Goal: Task Accomplishment & Management: Use online tool/utility

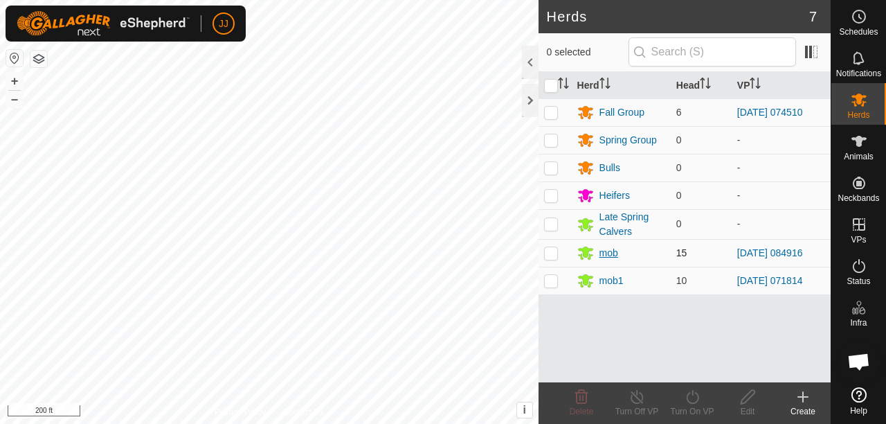
click at [608, 252] on div "mob" at bounding box center [608, 253] width 19 height 15
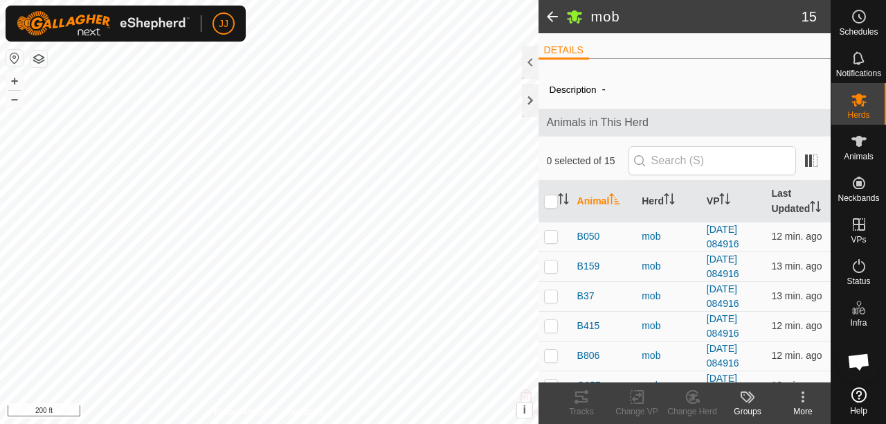
click at [552, 17] on span at bounding box center [553, 16] width 28 height 33
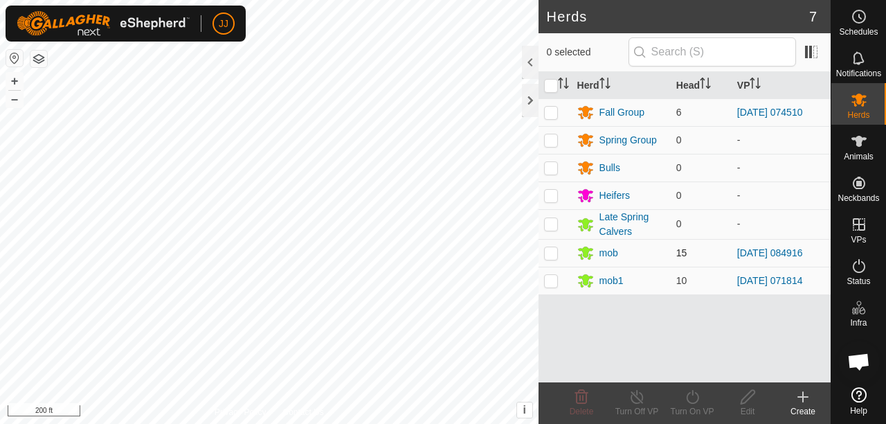
click at [548, 250] on p-checkbox at bounding box center [551, 252] width 14 height 11
checkbox input "true"
click at [643, 404] on icon at bounding box center [637, 396] width 17 height 17
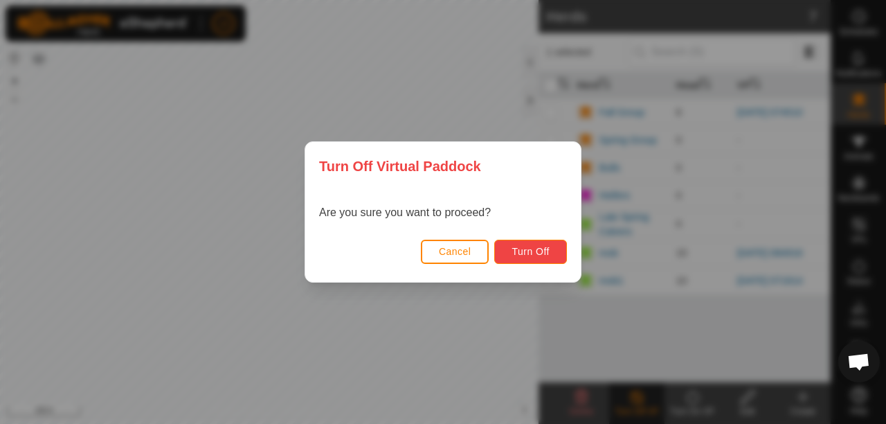
click at [521, 254] on span "Turn Off" at bounding box center [531, 251] width 38 height 11
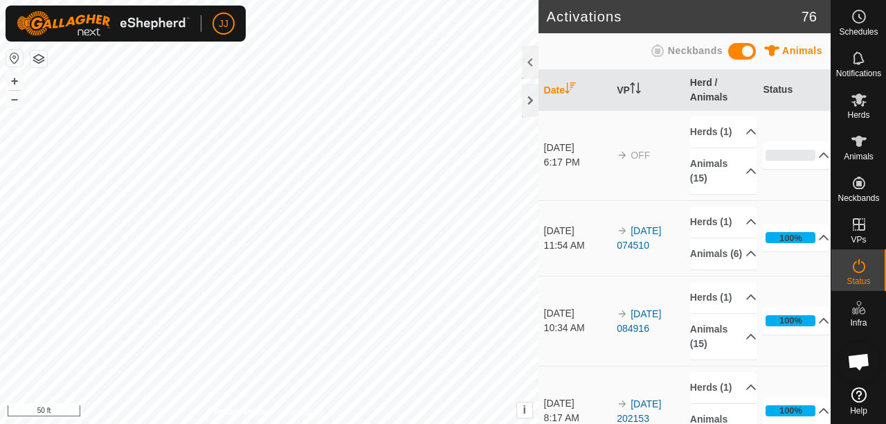
click at [264, 423] on html "JJ Schedules Notifications Herds Animals Neckbands VPs Status Infra Heatmap Hel…" at bounding box center [443, 212] width 886 height 424
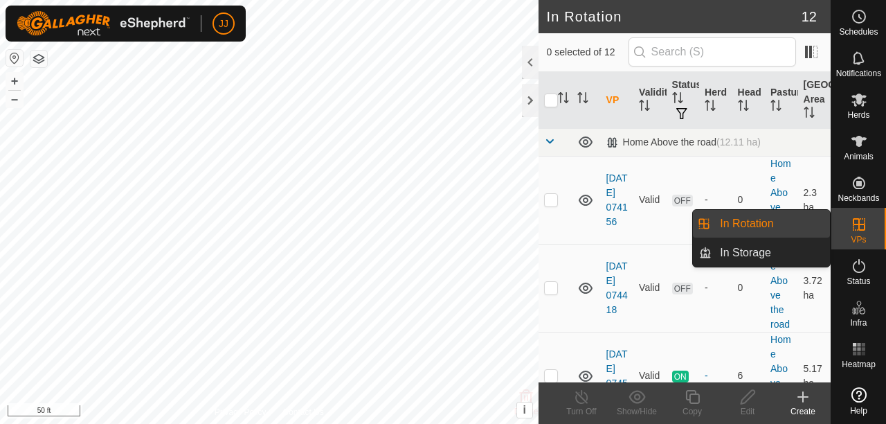
click at [757, 223] on link "In Rotation" at bounding box center [771, 224] width 118 height 28
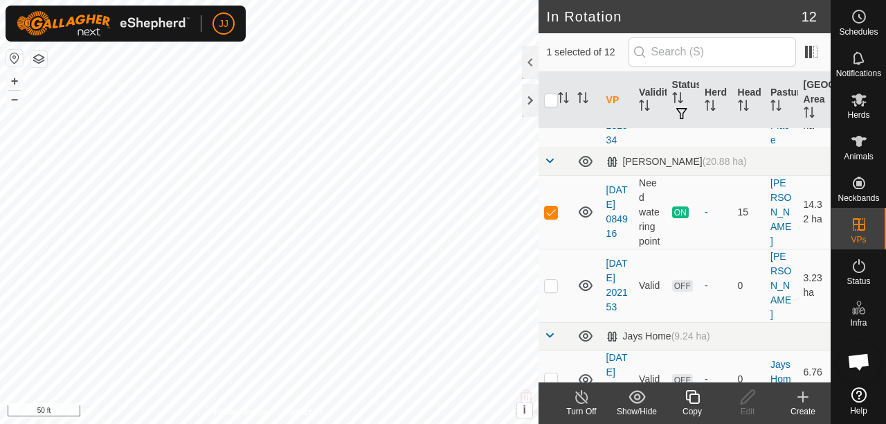
scroll to position [761, 0]
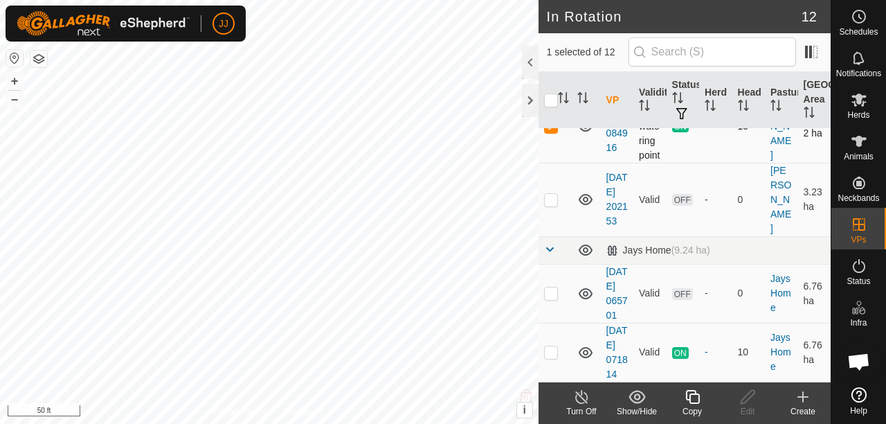
click at [553, 132] on p-checkbox at bounding box center [551, 125] width 14 height 11
click at [547, 132] on p-checkbox at bounding box center [551, 125] width 14 height 11
checkbox input "true"
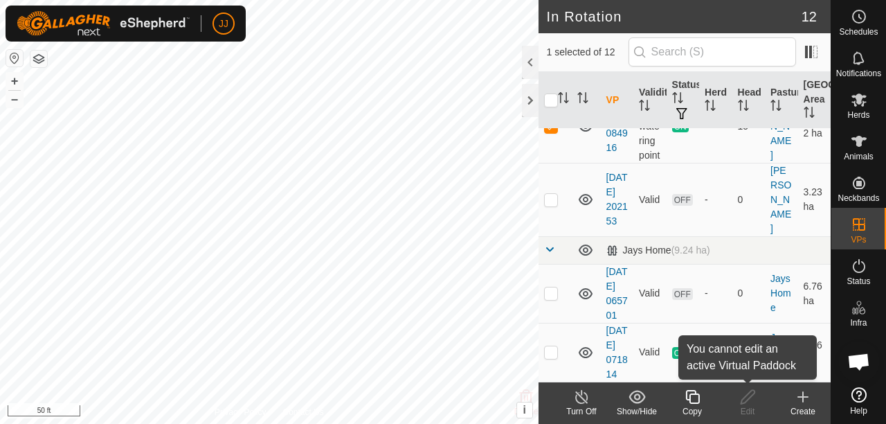
click at [748, 407] on div "Edit" at bounding box center [747, 411] width 55 height 12
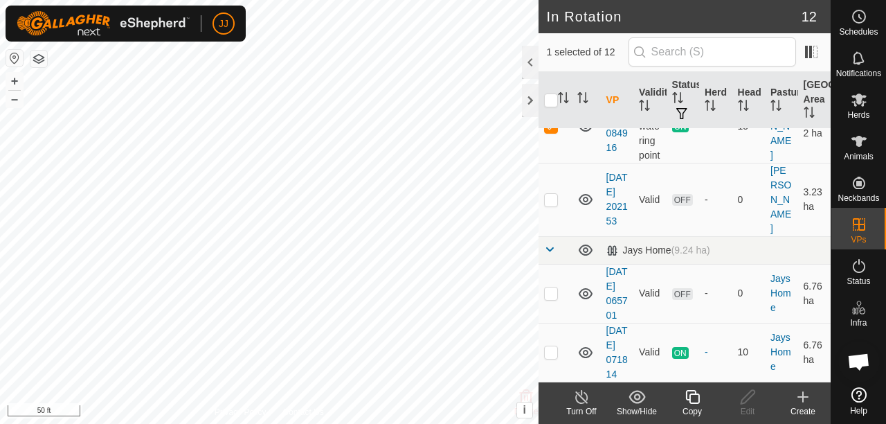
click at [581, 401] on icon at bounding box center [581, 396] width 17 height 17
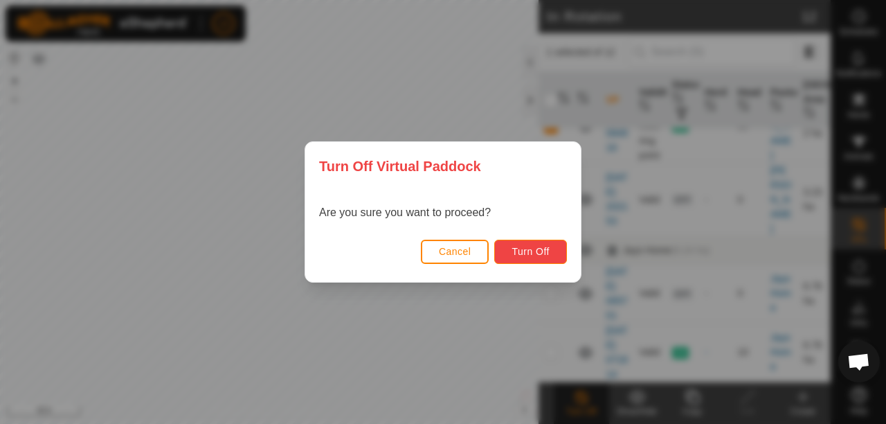
click at [531, 248] on span "Turn Off" at bounding box center [531, 251] width 38 height 11
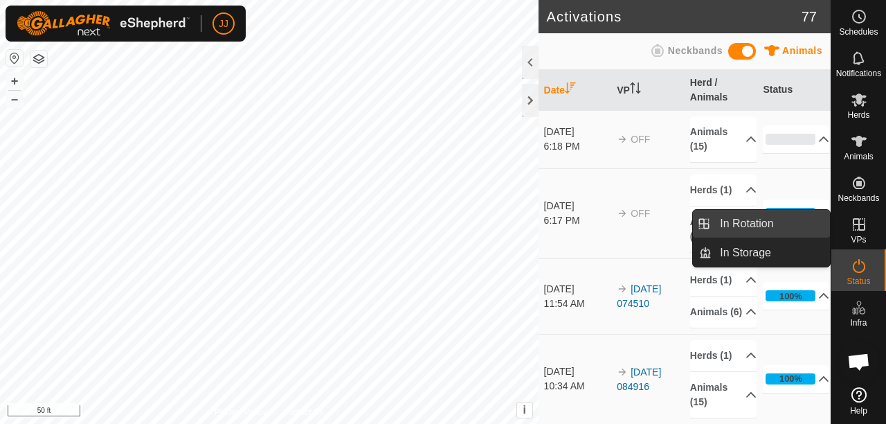
click at [745, 226] on span "In Rotation" at bounding box center [746, 223] width 53 height 17
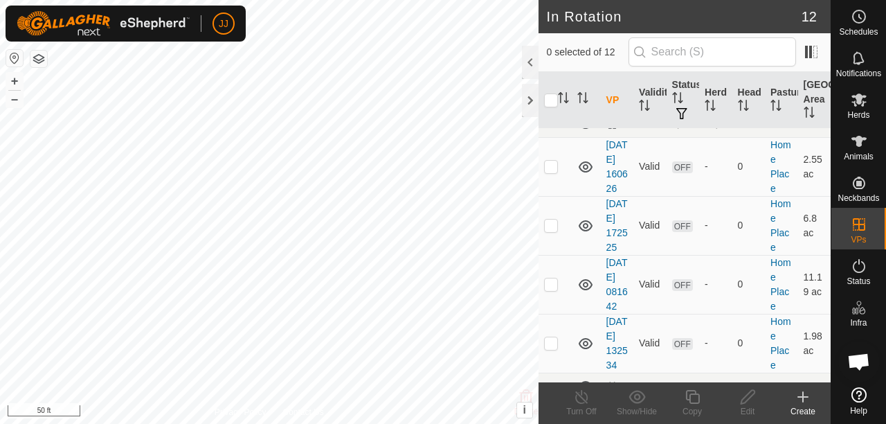
scroll to position [415, 0]
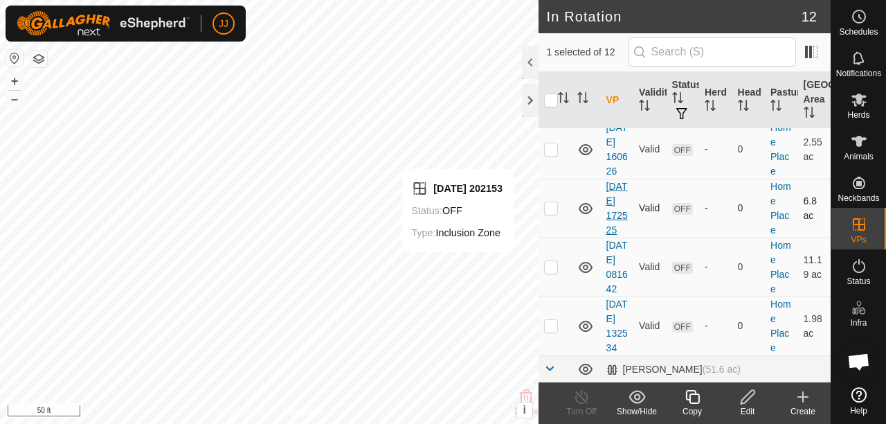
checkbox input "true"
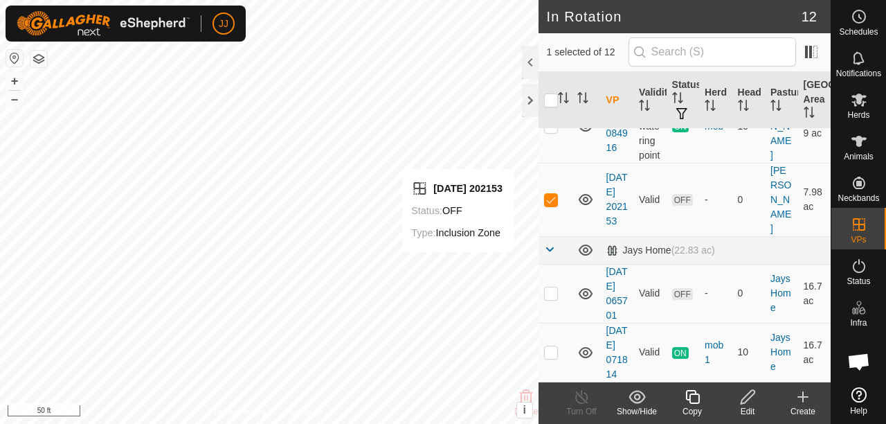
scroll to position [761, 0]
checkbox input "true"
checkbox input "false"
click at [551, 132] on p-checkbox at bounding box center [551, 125] width 14 height 11
click at [550, 132] on p-checkbox at bounding box center [551, 125] width 14 height 11
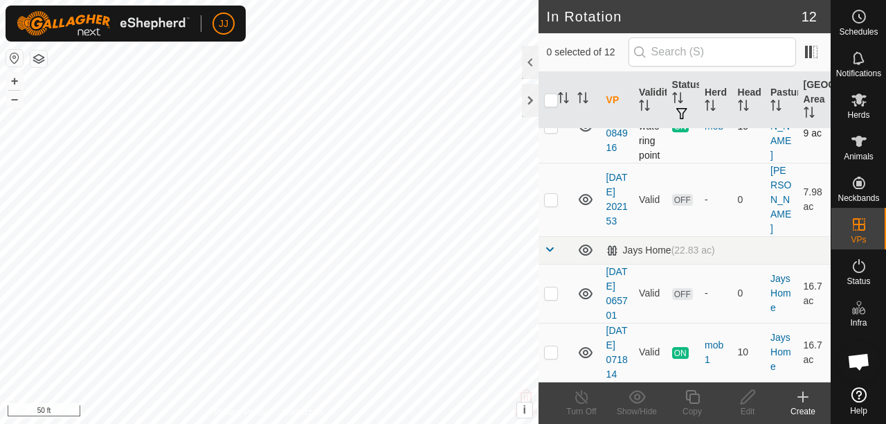
checkbox input "true"
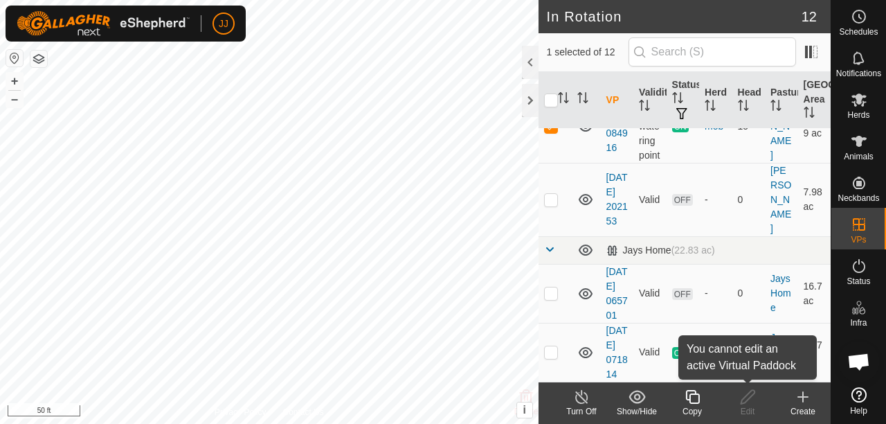
click at [753, 408] on div "Edit" at bounding box center [747, 411] width 55 height 12
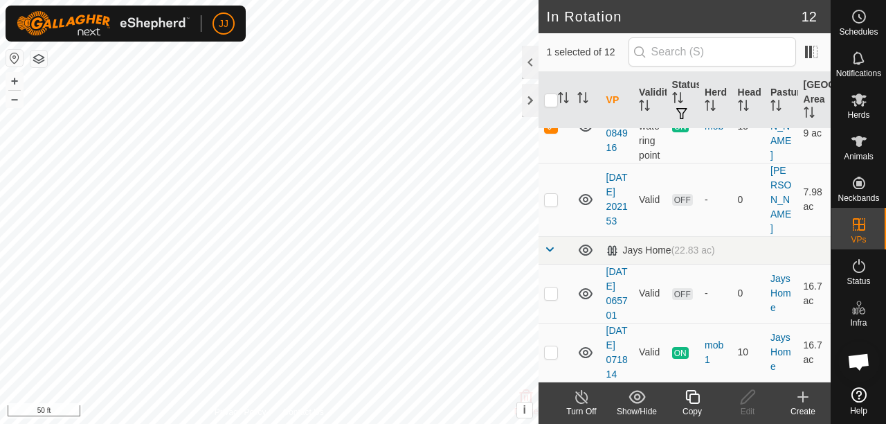
click at [752, 408] on div "Edit" at bounding box center [747, 411] width 55 height 12
click at [798, 403] on icon at bounding box center [803, 396] width 17 height 17
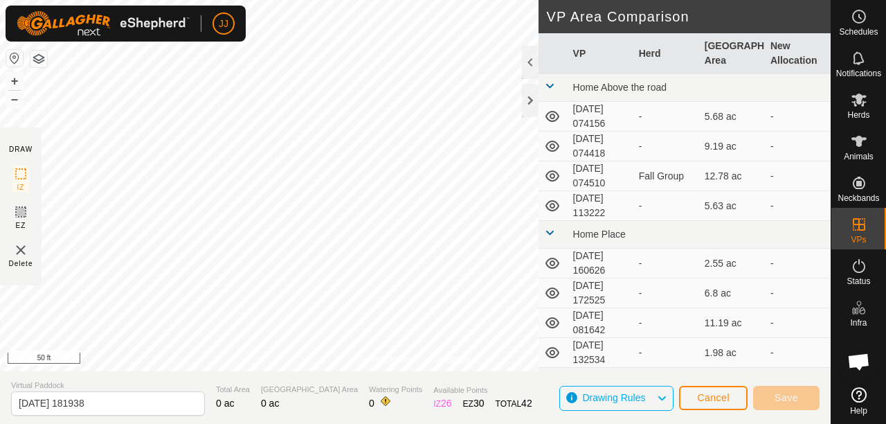
click at [425, 353] on div "Privacy Policy Contact Us 2025-09-19 202153 Status: OFF Type: Inclusion Zone + …" at bounding box center [415, 185] width 831 height 371
click at [413, 393] on div "Privacy Policy Contact Us 2025-09-19 202153 Status: OFF Type: Inclusion Zone + …" at bounding box center [415, 212] width 831 height 424
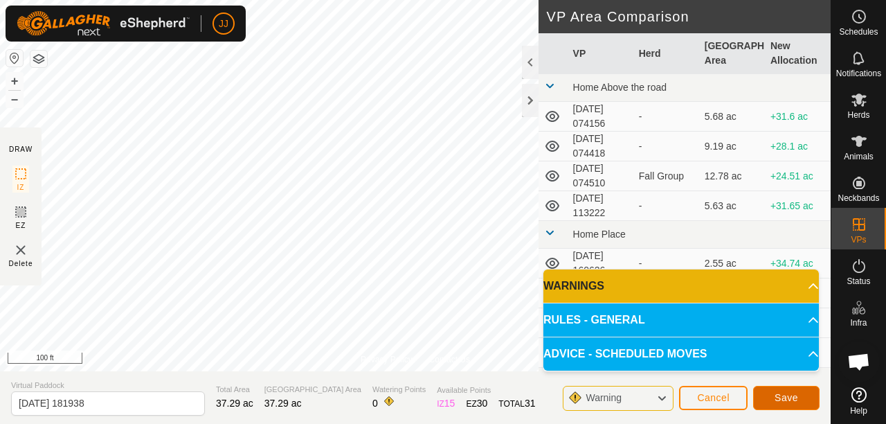
click at [778, 398] on span "Save" at bounding box center [787, 397] width 24 height 11
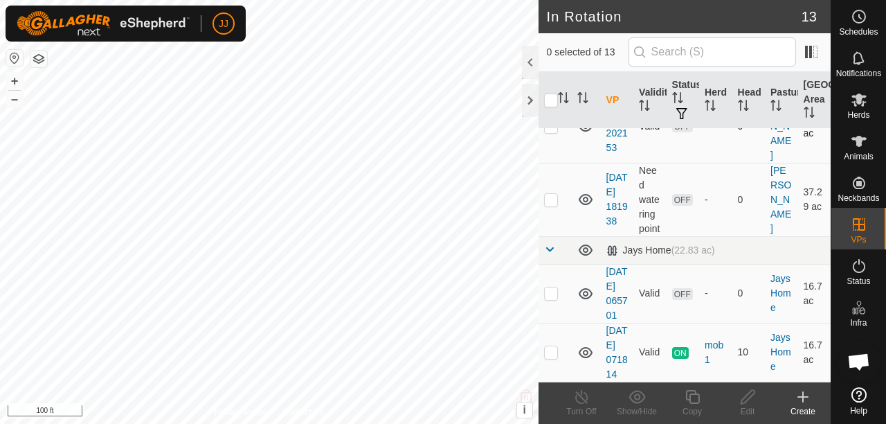
scroll to position [900, 0]
click at [551, 205] on p-checkbox at bounding box center [551, 199] width 14 height 11
checkbox input "true"
click at [863, 109] on es-mob-svg-icon at bounding box center [859, 100] width 25 height 22
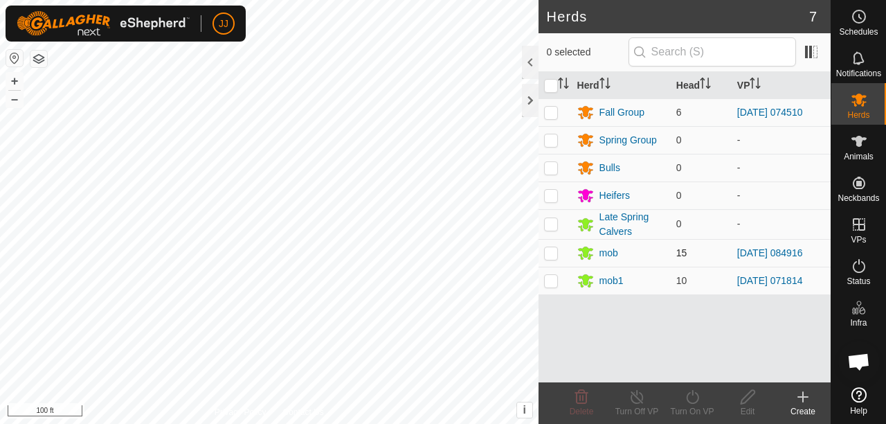
click at [551, 253] on p-checkbox at bounding box center [551, 252] width 14 height 11
checkbox input "true"
click at [687, 408] on div "Turn On VP" at bounding box center [692, 411] width 55 height 12
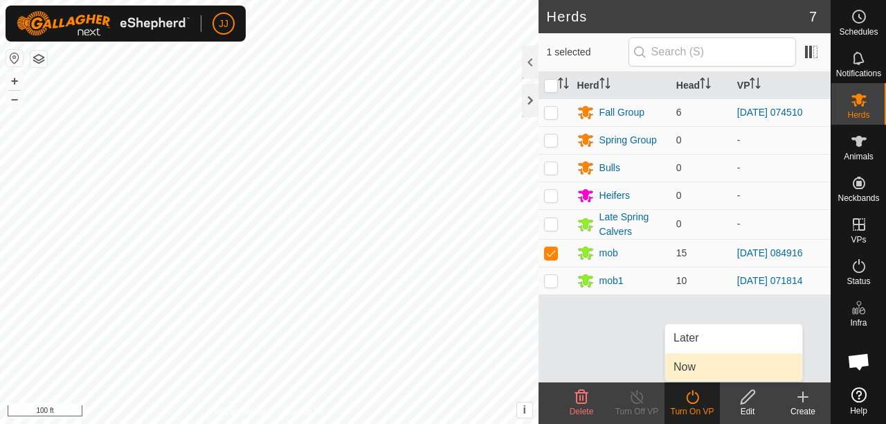
click at [706, 365] on link "Now" at bounding box center [733, 367] width 137 height 28
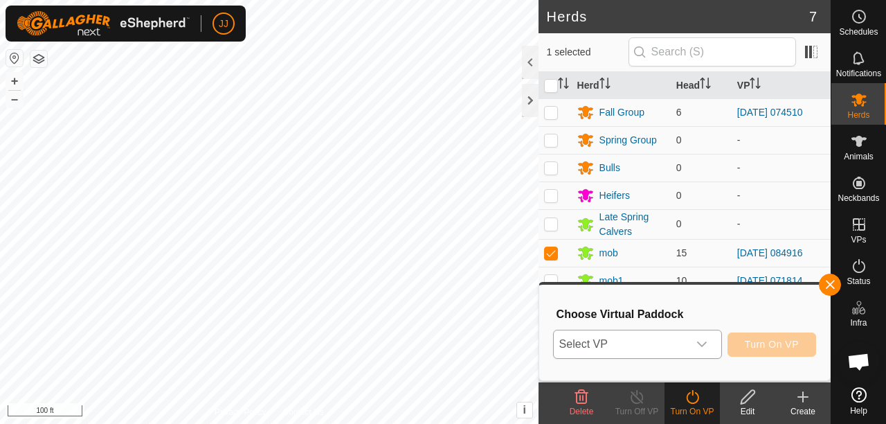
click at [705, 340] on icon "dropdown trigger" at bounding box center [701, 343] width 11 height 11
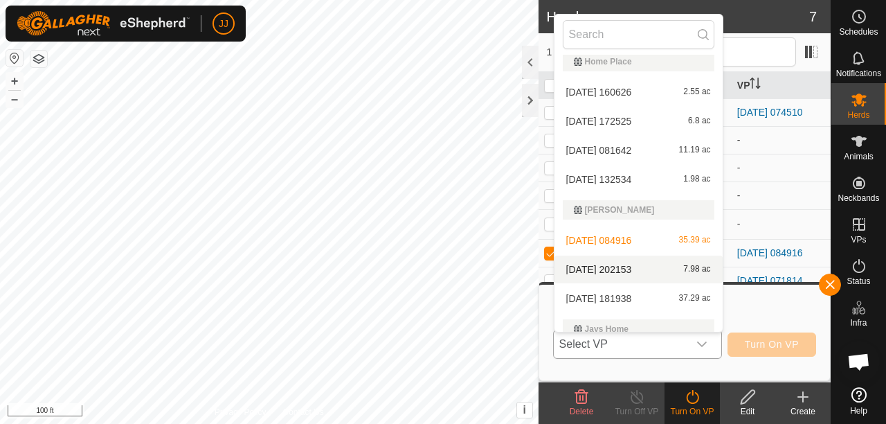
scroll to position [226, 0]
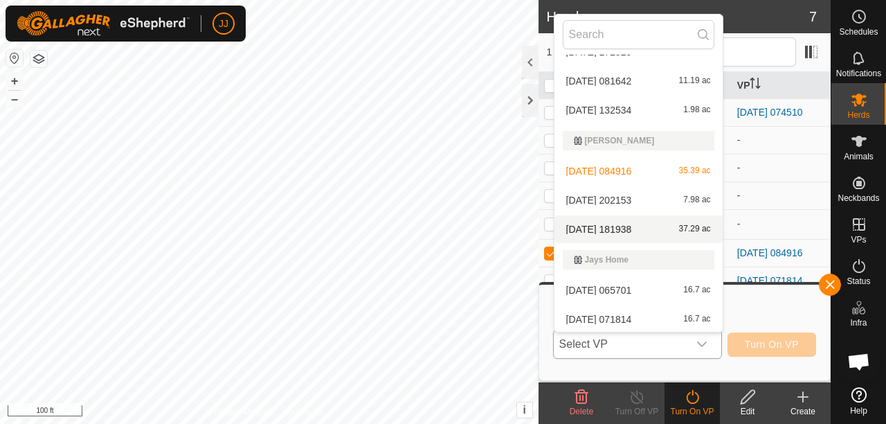
click at [631, 230] on li "2025-09-22 181938 37.29 ac" at bounding box center [638, 229] width 168 height 28
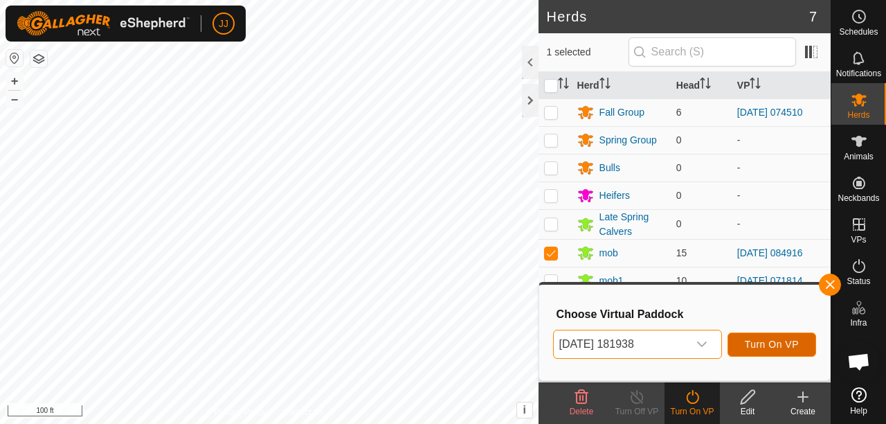
click at [764, 343] on span "Turn On VP" at bounding box center [772, 343] width 54 height 11
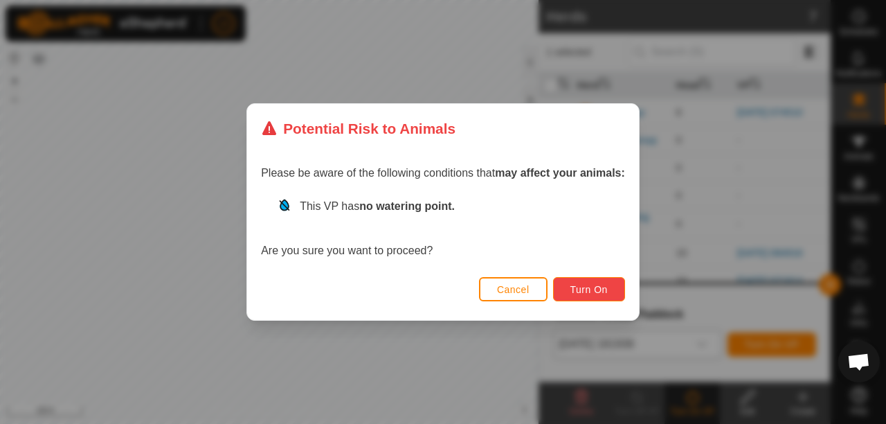
click at [584, 288] on span "Turn On" at bounding box center [588, 289] width 37 height 11
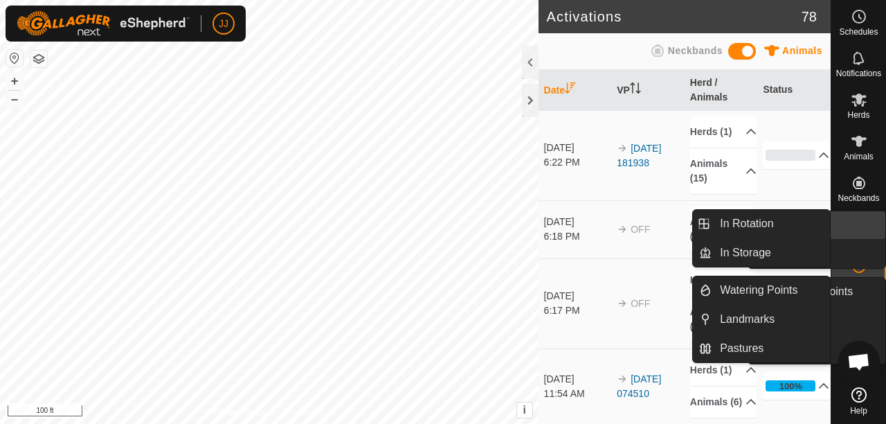
click at [852, 228] on link "In Rotation" at bounding box center [826, 225] width 118 height 28
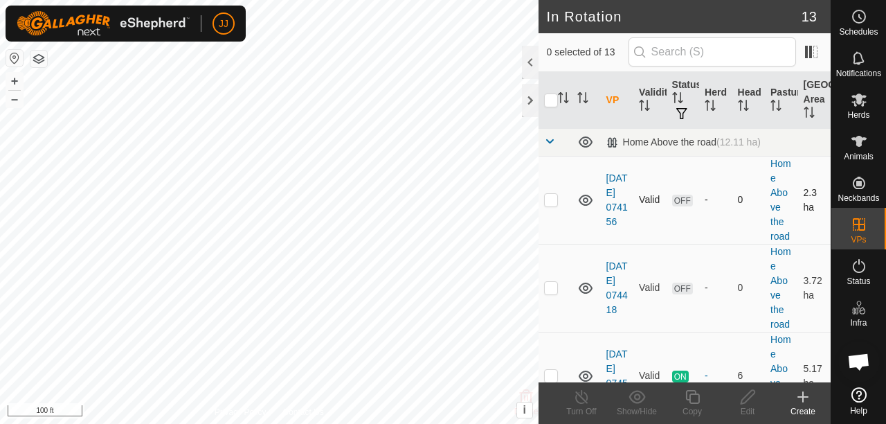
click at [550, 202] on p-checkbox at bounding box center [551, 199] width 14 height 11
checkbox input "true"
click at [552, 282] on p-checkbox at bounding box center [551, 287] width 14 height 11
checkbox input "true"
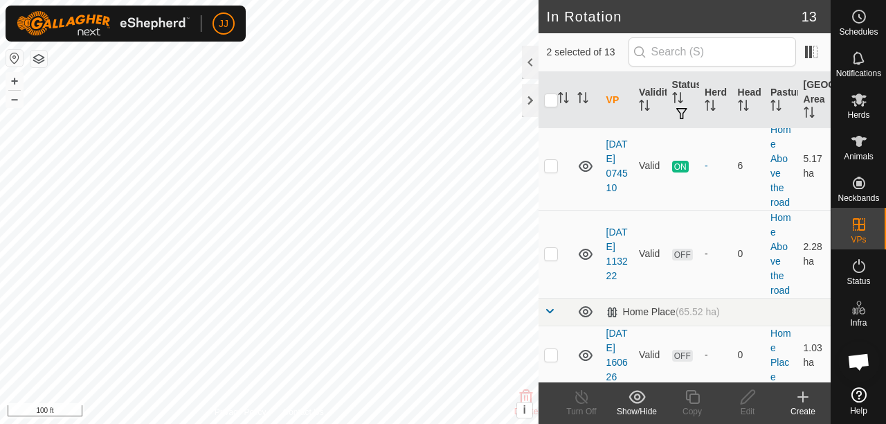
scroll to position [138, 0]
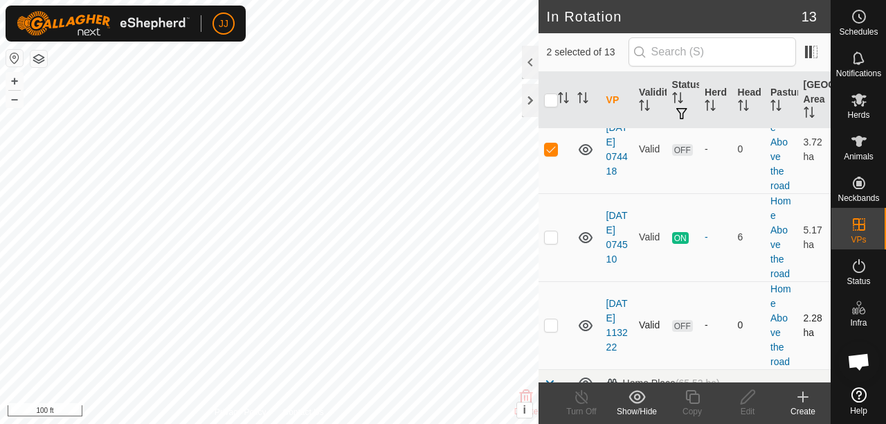
click at [552, 322] on p-checkbox at bounding box center [551, 324] width 14 height 11
checkbox input "true"
click at [525, 62] on div at bounding box center [530, 62] width 17 height 33
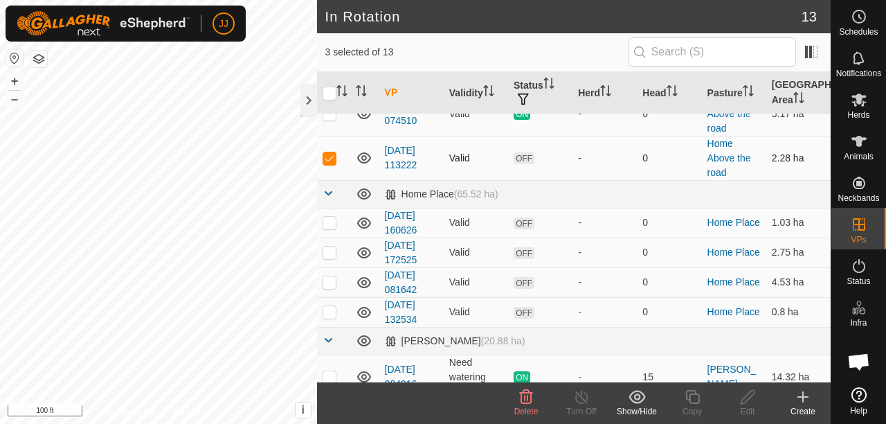
scroll to position [123, 0]
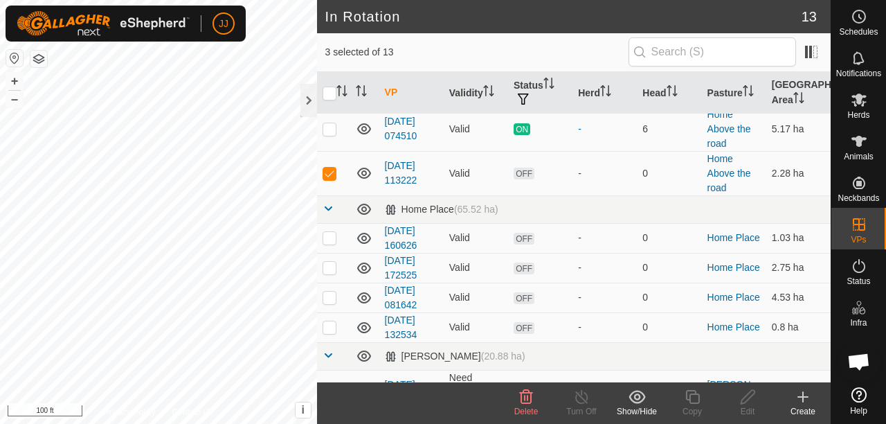
click at [519, 405] on div "Delete" at bounding box center [525, 411] width 55 height 12
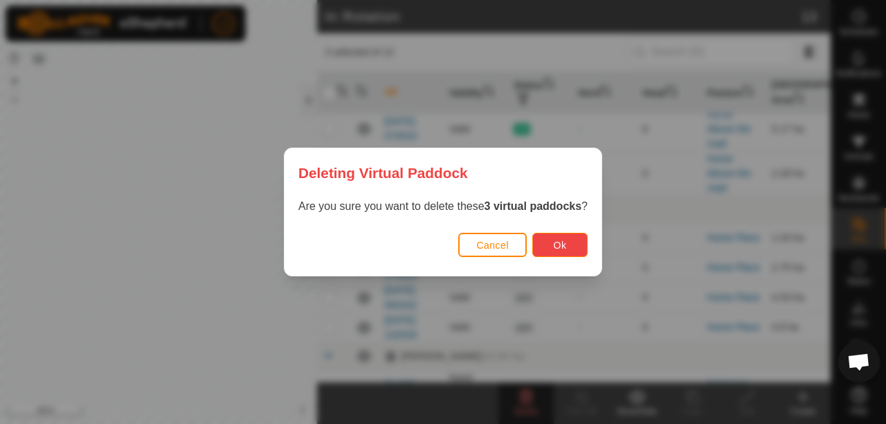
click at [555, 248] on span "Ok" at bounding box center [560, 245] width 13 height 11
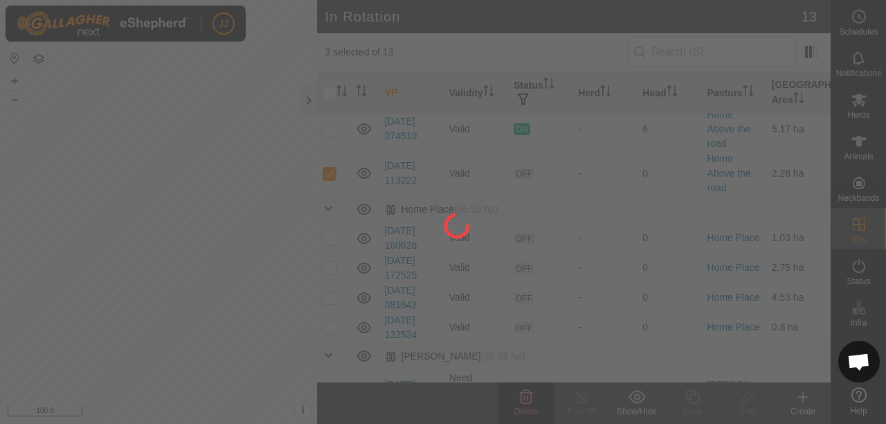
checkbox input "false"
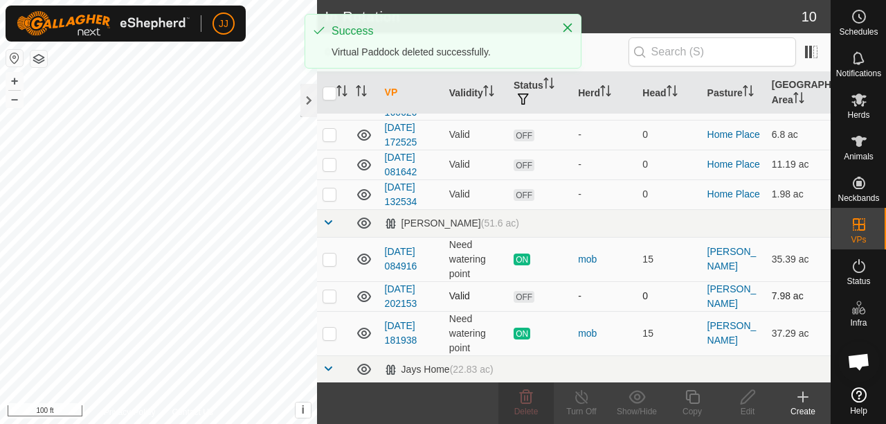
click at [462, 284] on div "In Rotation 10 0 selected of 10 VP Validity Status Herd Head Pasture Grazing Ar…" at bounding box center [415, 212] width 831 height 424
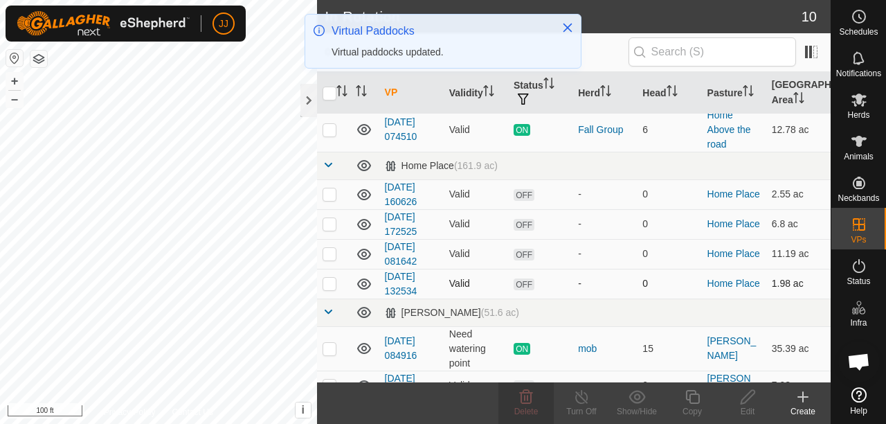
scroll to position [0, 0]
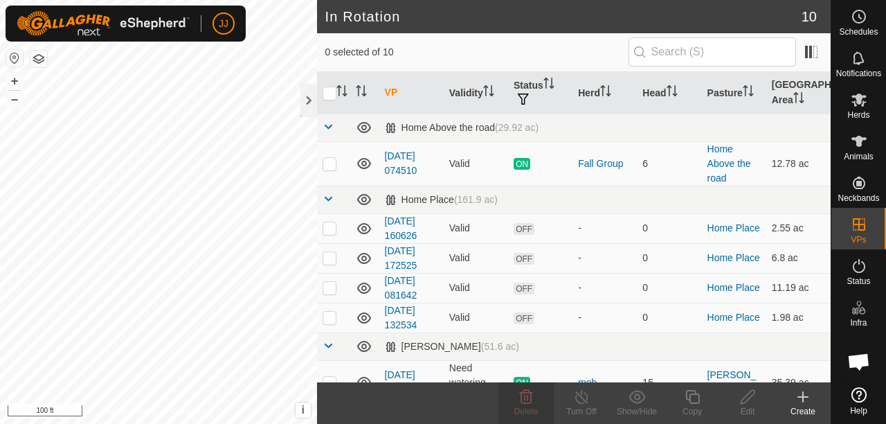
click at [802, 405] on div "Create" at bounding box center [802, 411] width 55 height 12
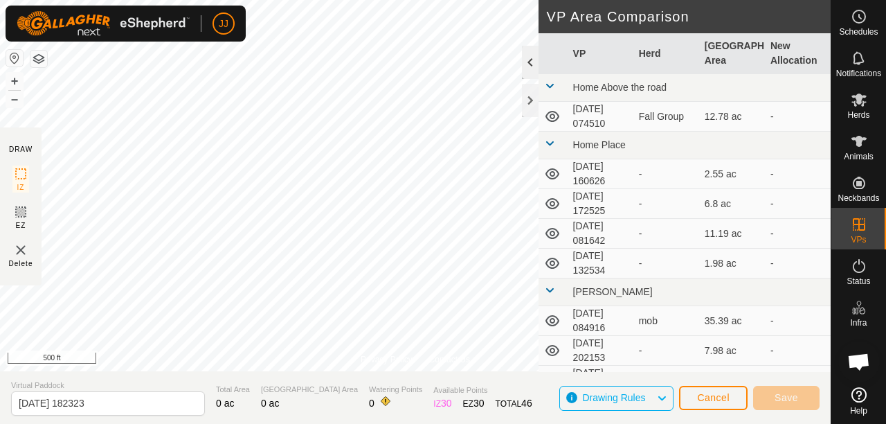
click at [530, 72] on div at bounding box center [530, 62] width 17 height 33
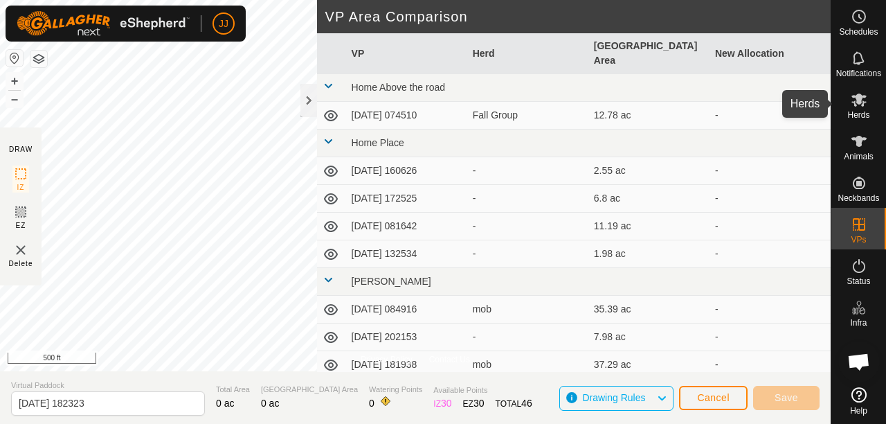
click at [854, 108] on es-mob-svg-icon at bounding box center [859, 100] width 25 height 22
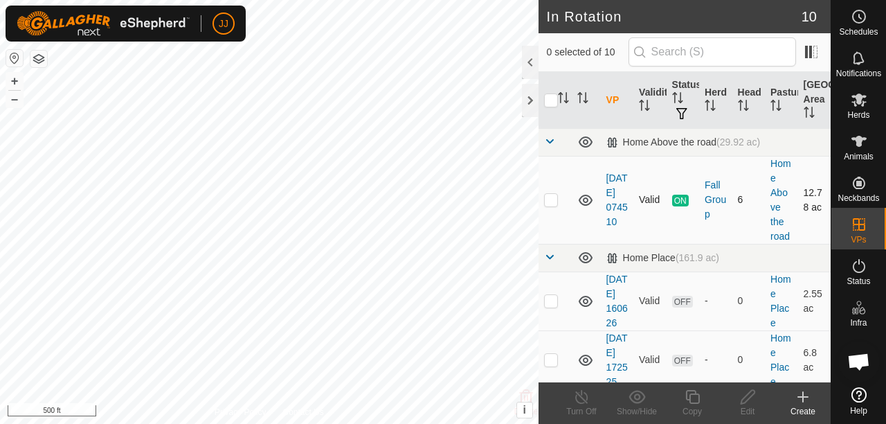
checkbox input "true"
click at [806, 408] on div "Create" at bounding box center [802, 411] width 55 height 12
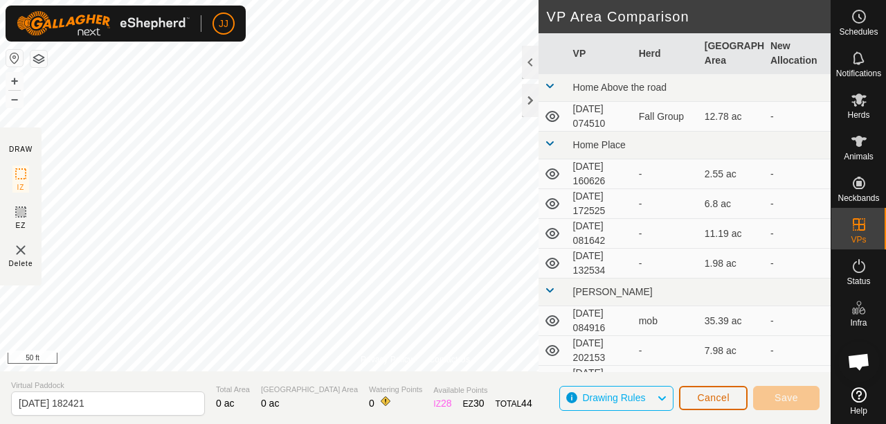
click at [723, 402] on span "Cancel" at bounding box center [713, 397] width 33 height 11
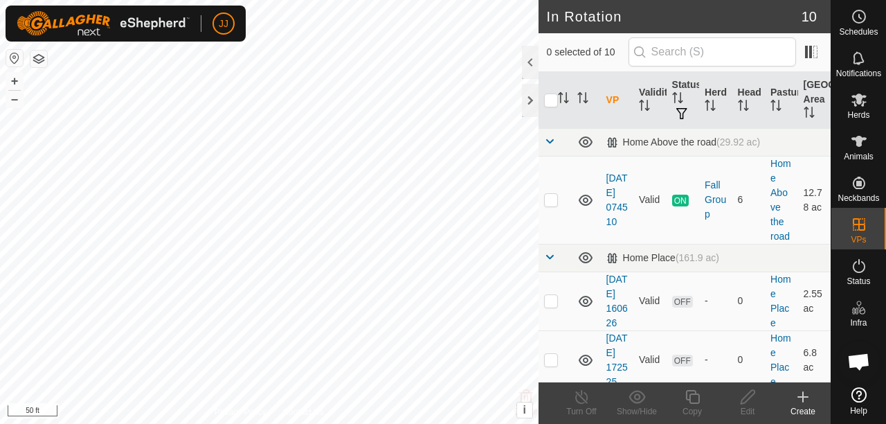
click at [806, 400] on icon at bounding box center [803, 396] width 17 height 17
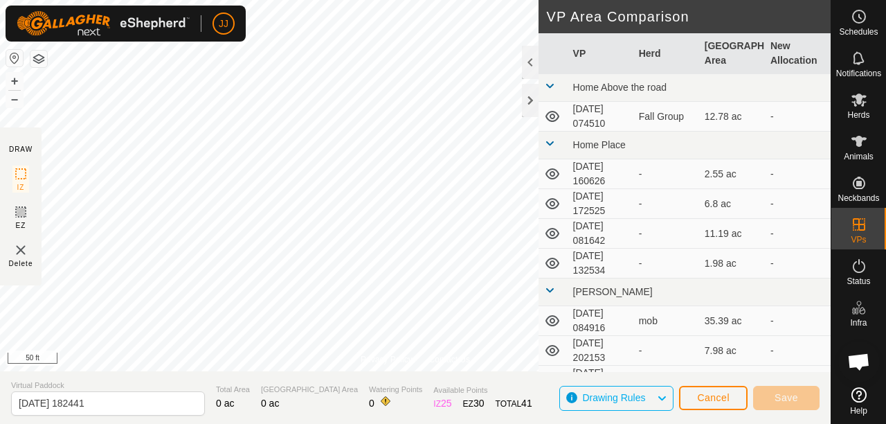
click at [207, 421] on div "Privacy Policy Contact Us 2025-09-09 074510 Type: Inclusion Zone 6 Animals + – …" at bounding box center [415, 212] width 831 height 424
click at [242, 375] on div "Privacy Policy Contact Us 2025-09-09 074510 Type: Inclusion Zone 6 Animals + – …" at bounding box center [415, 212] width 831 height 424
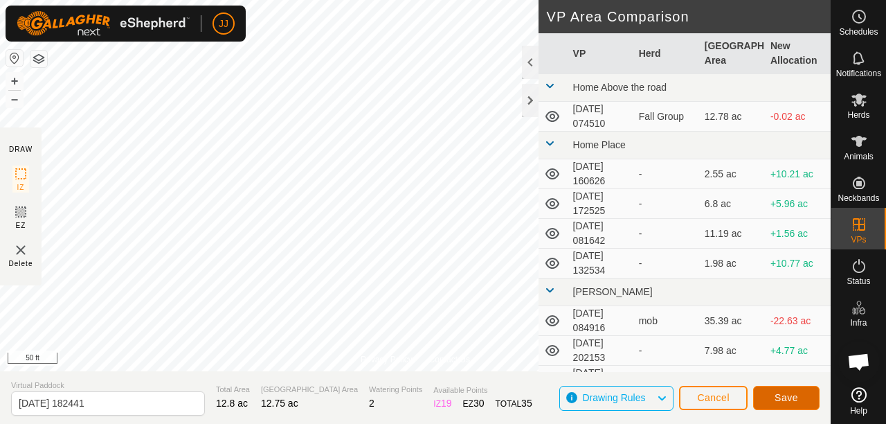
click at [778, 393] on span "Save" at bounding box center [787, 397] width 24 height 11
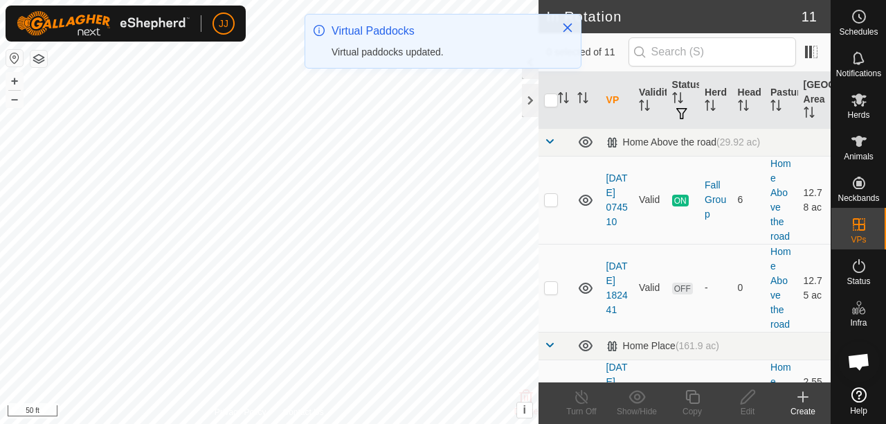
click at [550, 287] on p-checkbox at bounding box center [551, 287] width 14 height 11
checkbox input "true"
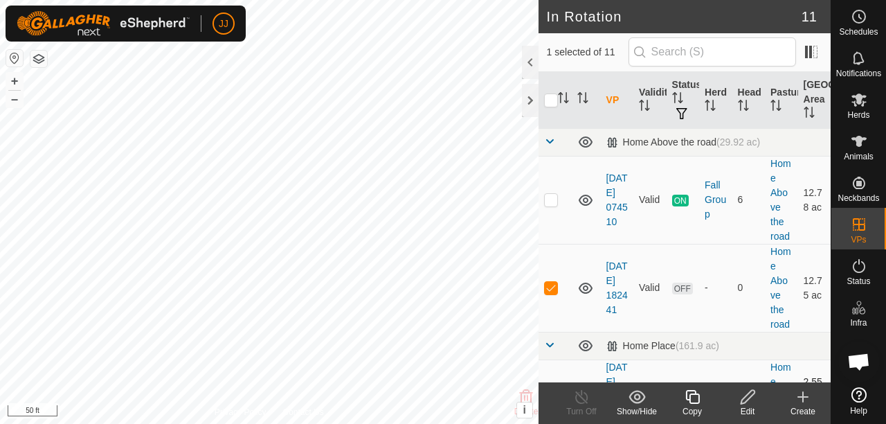
drag, startPoint x: 566, startPoint y: 222, endPoint x: 638, endPoint y: 361, distance: 156.3
click at [858, 109] on es-mob-svg-icon at bounding box center [859, 100] width 25 height 22
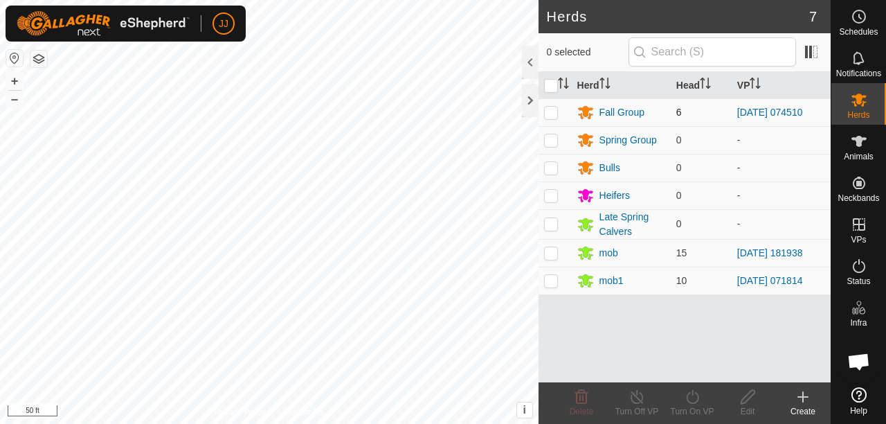
click at [548, 107] on p-checkbox at bounding box center [551, 112] width 14 height 11
checkbox input "true"
click at [692, 410] on div "Turn On VP" at bounding box center [692, 411] width 55 height 12
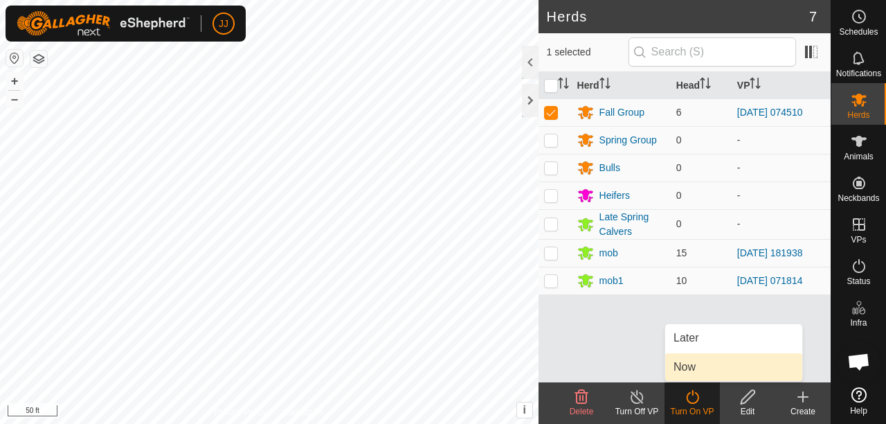
click at [699, 369] on link "Now" at bounding box center [733, 367] width 137 height 28
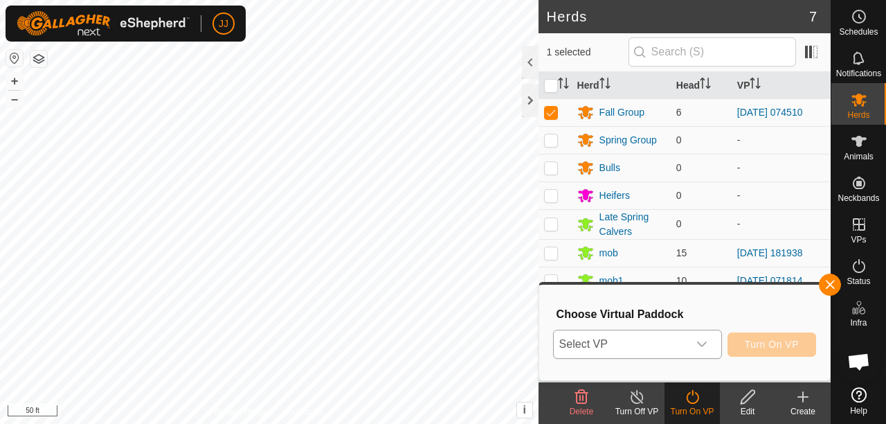
click at [705, 343] on icon "dropdown trigger" at bounding box center [702, 344] width 10 height 6
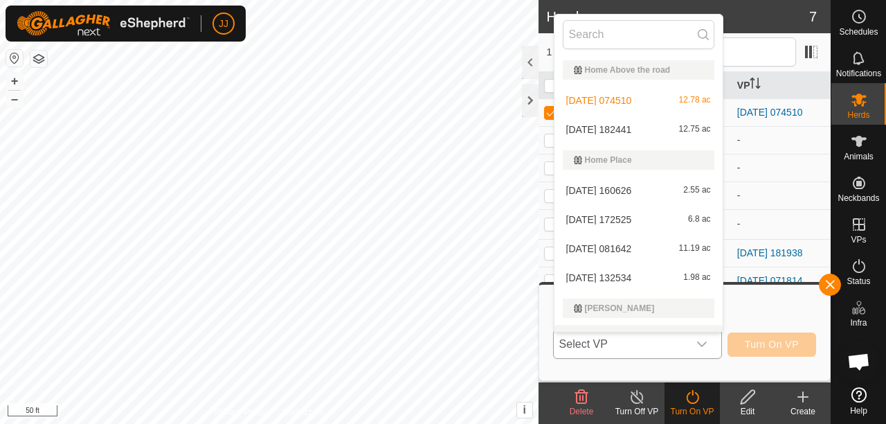
scroll to position [21, 0]
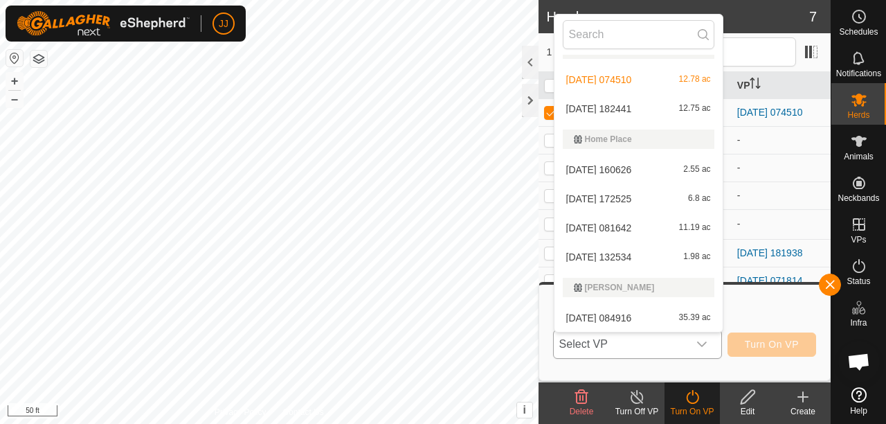
click at [605, 107] on li "2025-09-22 182441 12.75 ac" at bounding box center [638, 109] width 168 height 28
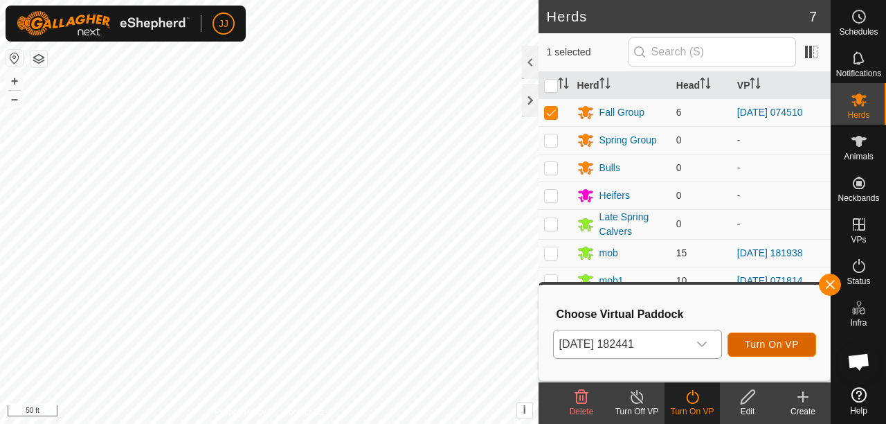
click at [754, 338] on button "Turn On VP" at bounding box center [772, 344] width 89 height 24
